Goal: Communication & Community: Answer question/provide support

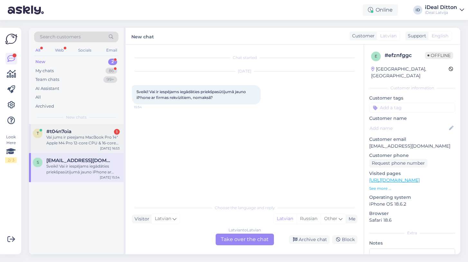
click at [86, 143] on div "Vai jums ir pieejams MacBook Pro 14" Apple M4 Pro 12‑core CPU & 16‑core GPU 24G…" at bounding box center [82, 140] width 73 height 12
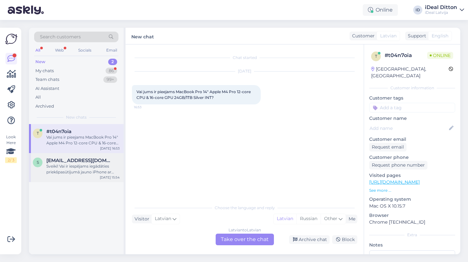
click at [88, 165] on div "Sveiki! Vai ir iespējams iegādāties priekšpasūtījumā jauno iPhone ar firmas rek…" at bounding box center [82, 169] width 73 height 12
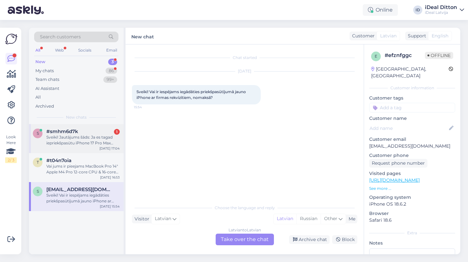
click at [90, 146] on div "s #smhm6d7k 1 Sveiki! Jautājums šāds: Ja es tagad iepriekšpasūtu iPhone 17 Pro …" at bounding box center [76, 138] width 95 height 29
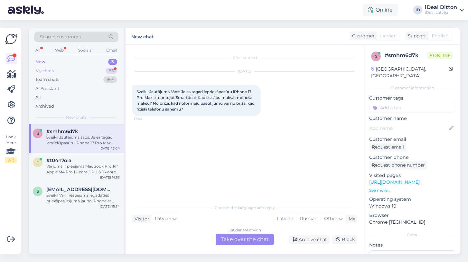
click at [91, 70] on div "My chats 86" at bounding box center [76, 70] width 84 height 9
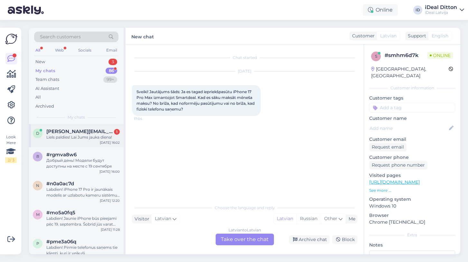
click at [108, 138] on div "Liels paldies! Lai Jums jauka diena!" at bounding box center [82, 137] width 73 height 6
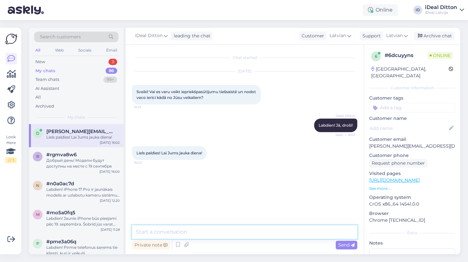
click at [187, 235] on textarea at bounding box center [245, 232] width 226 height 14
type textarea "З"
drag, startPoint x: 158, startPoint y: 232, endPoint x: 115, endPoint y: 232, distance: 43.2
click at [115, 232] on div "Search customers All Web Socials Email New 2 My chats 86 Team chats 99+ AI Assi…" at bounding box center [245, 141] width 432 height 226
type textarea "Jums arī jauku dienu!"
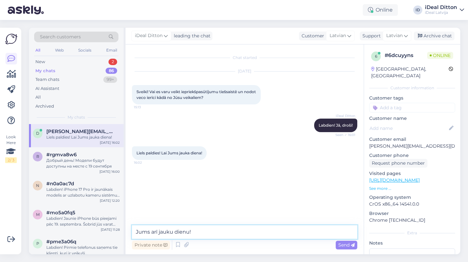
click at [205, 228] on textarea "Jums arī jauku dienu!" at bounding box center [245, 232] width 226 height 14
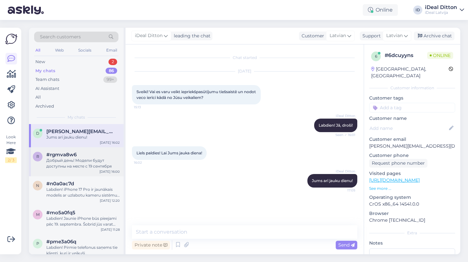
click at [84, 160] on div "Добрый день! Модели будут доступны на месте с 19 сентября" at bounding box center [82, 164] width 73 height 12
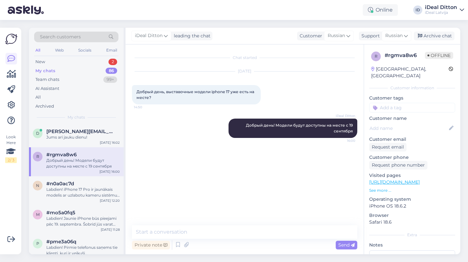
click at [83, 174] on div "r #rgmva8w6 Добрый день! Модели будут доступны на месте с 19 сентября [DATE] 16…" at bounding box center [76, 161] width 95 height 29
click at [79, 196] on div "Labdien! iPhone 17 Pro ir jaunākais modelis ar uzlabotu kameru sistēmu, jaudīgā…" at bounding box center [82, 193] width 73 height 12
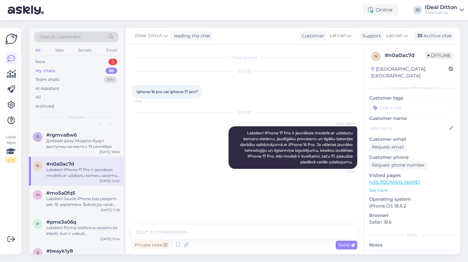
scroll to position [21, 0]
click at [79, 197] on div "Labdien! Jaunie iPhone būs pieejami pēc 19. septembra. Šobrīd jūs varat veikt i…" at bounding box center [82, 201] width 73 height 12
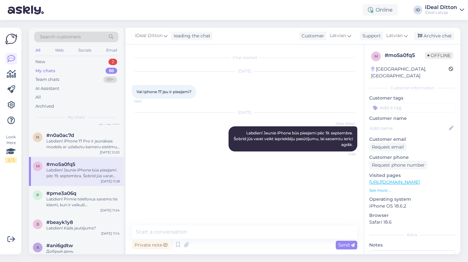
scroll to position [49, 0]
click at [81, 206] on div "Labdien! Pirmie telefonus saņems tie klienti, kuri ir veikuši priekšpasūtījumu,…" at bounding box center [82, 201] width 73 height 12
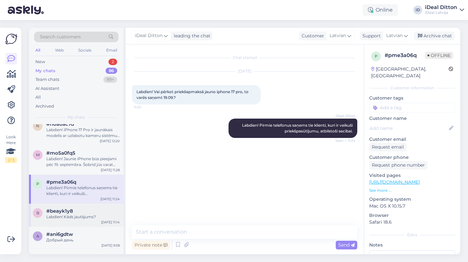
scroll to position [65, 0]
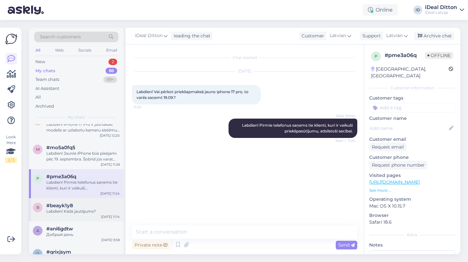
click at [82, 212] on div "Labdien! Kāds jautājums?" at bounding box center [82, 211] width 73 height 6
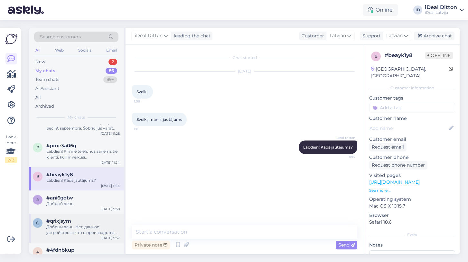
scroll to position [95, 0]
click at [107, 202] on div "Добрый день" at bounding box center [82, 204] width 73 height 6
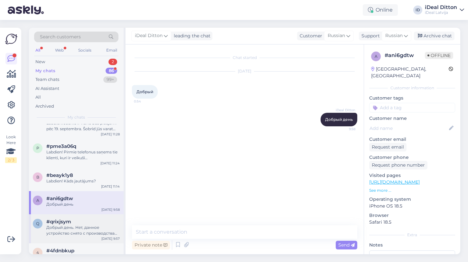
click at [96, 225] on div "Добрый день. Нет, данное устройство снято с производства после выхода iPhone 16…" at bounding box center [82, 231] width 73 height 12
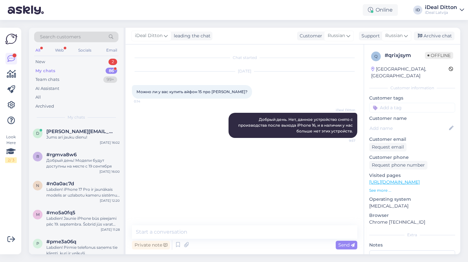
scroll to position [0, 0]
click at [92, 135] on div "Jums arī jauku dienu!" at bounding box center [82, 137] width 73 height 6
